Goal: Transaction & Acquisition: Purchase product/service

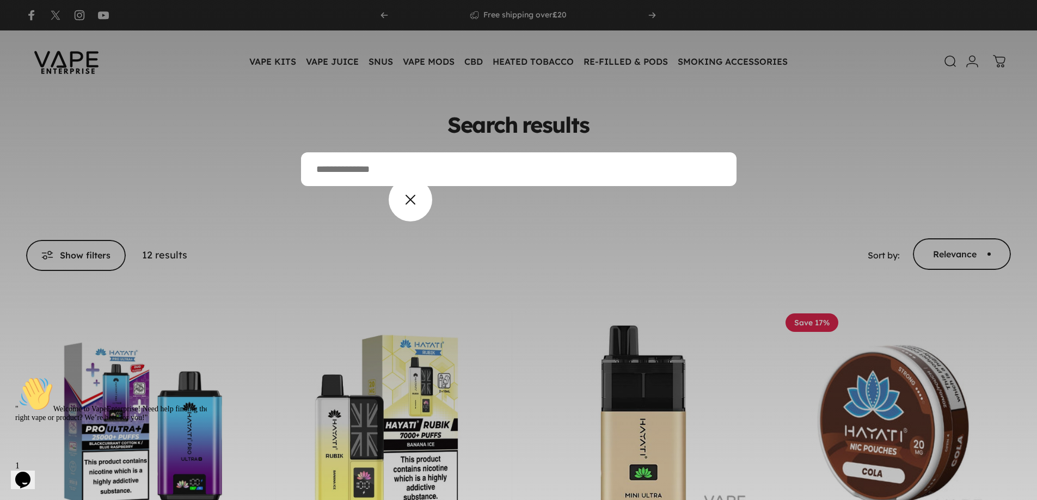
click at [420, 196] on predictive-search-overlay at bounding box center [518, 250] width 1037 height 500
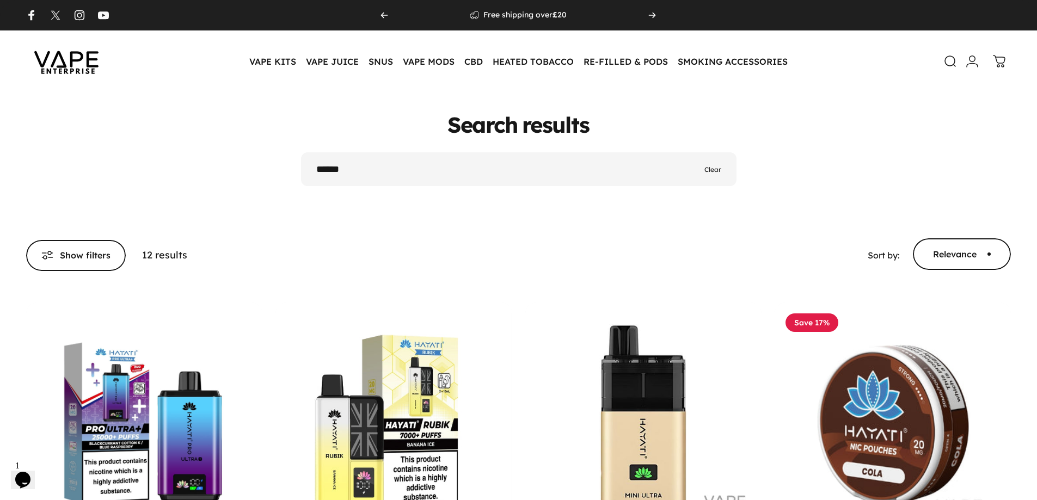
click at [712, 169] on span "Clear" at bounding box center [712, 169] width 17 height 10
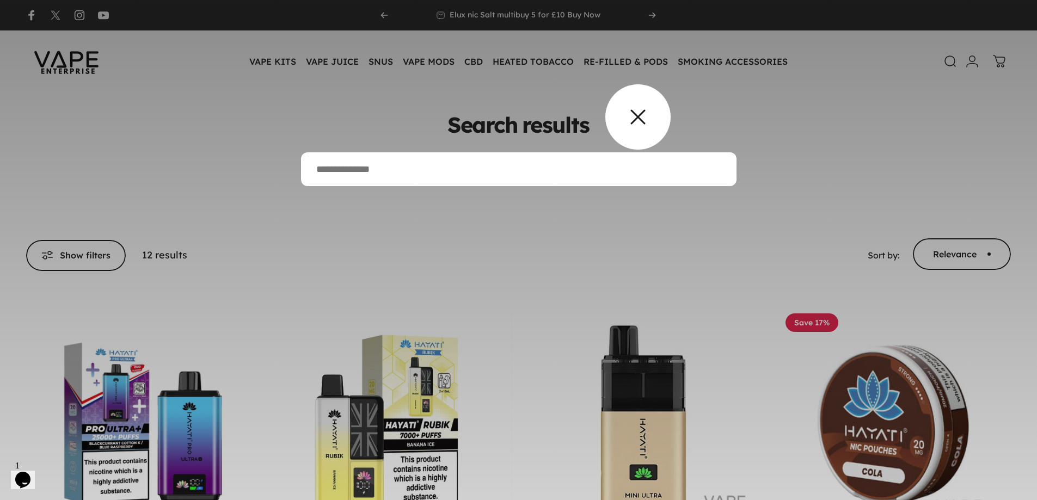
click at [639, 114] on predictive-search-overlay at bounding box center [518, 250] width 1037 height 500
